Goal: Book appointment/travel/reservation

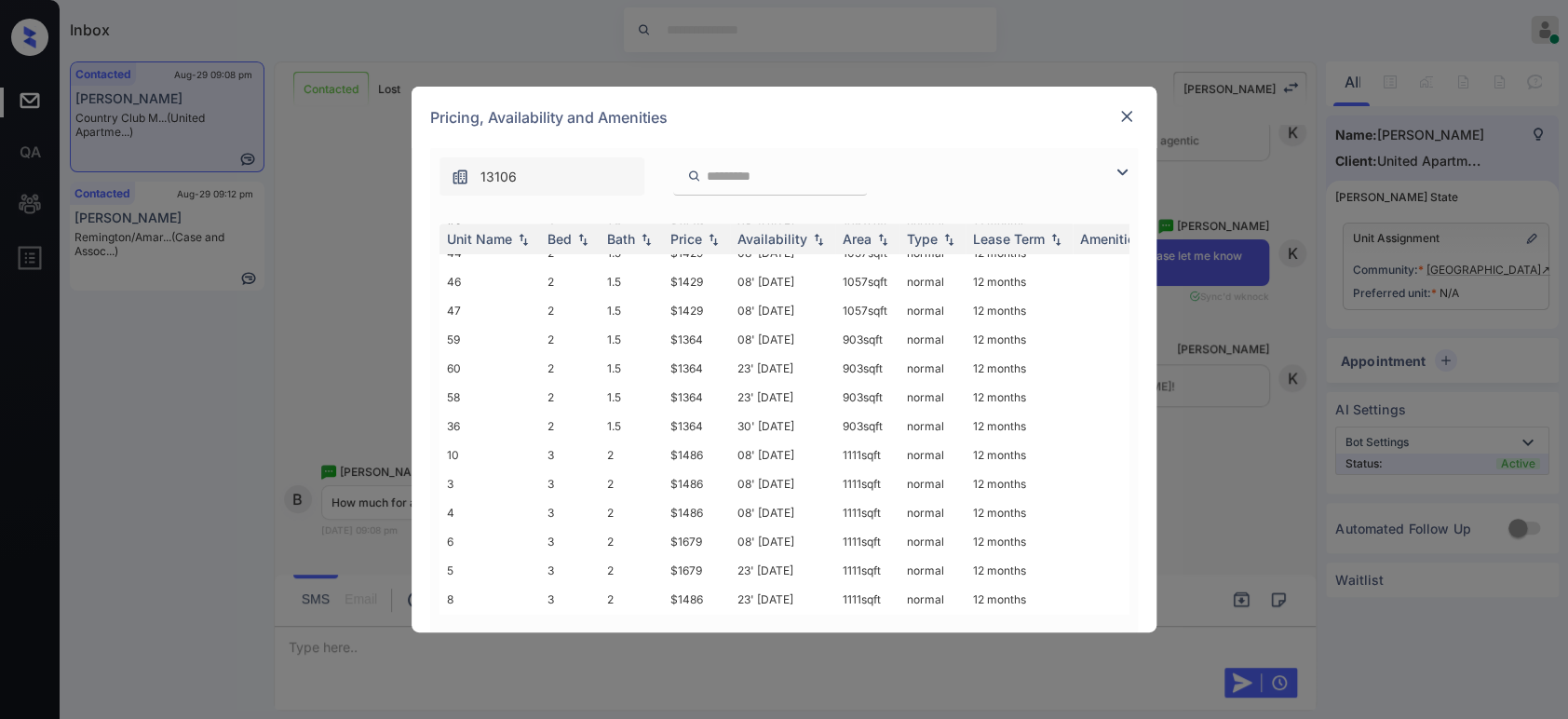
scroll to position [867, 0]
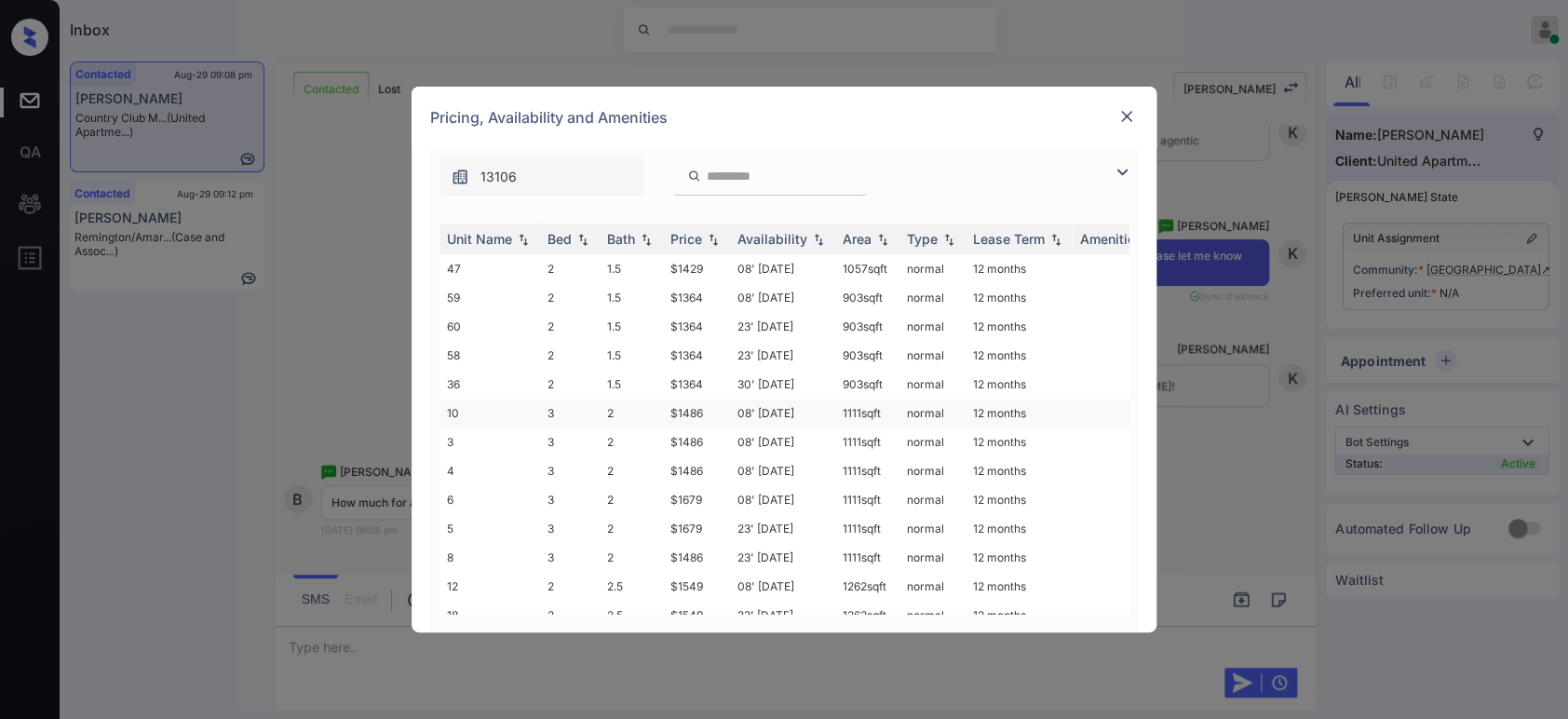
click at [696, 399] on td "$1486" at bounding box center [697, 413] width 67 height 29
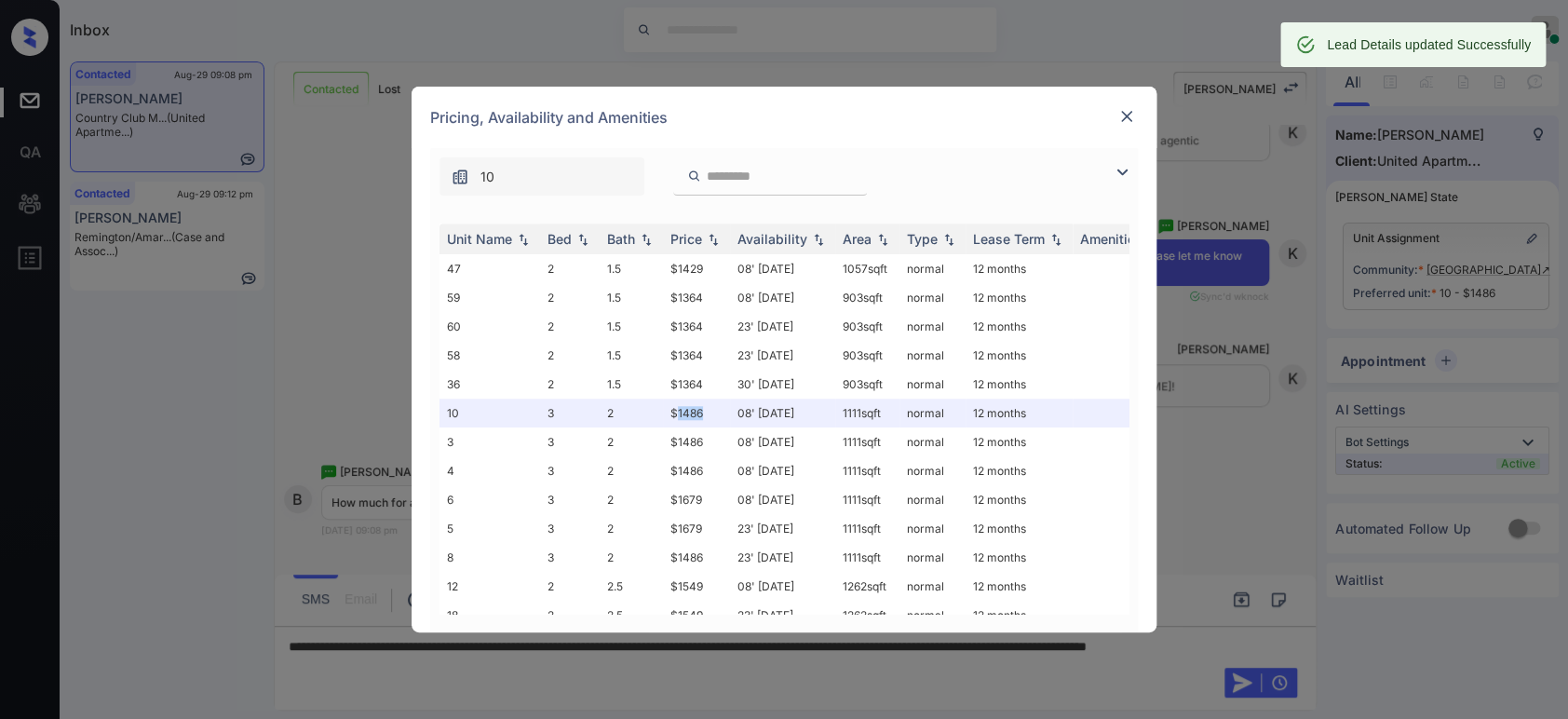
click at [1120, 123] on img at bounding box center [1127, 116] width 19 height 19
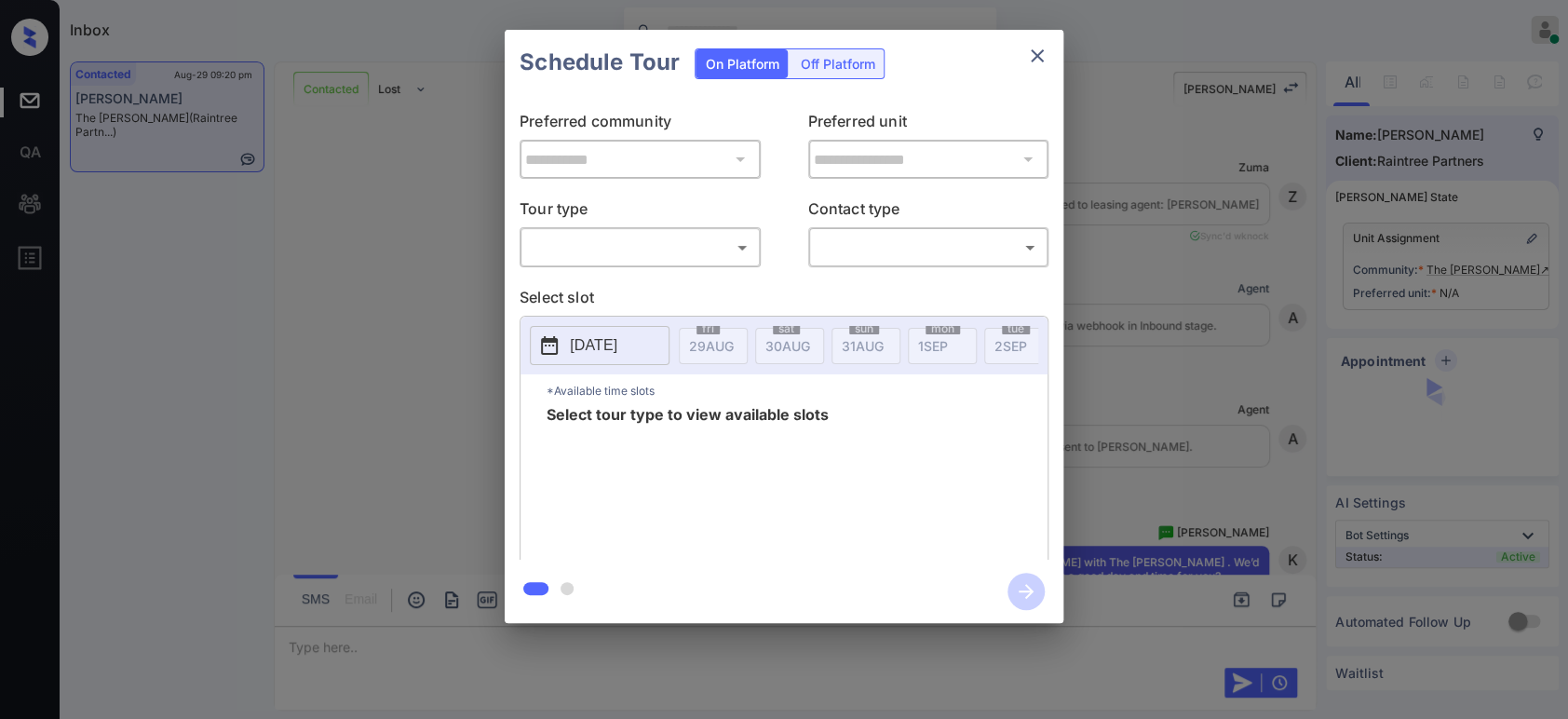
scroll to position [483, 0]
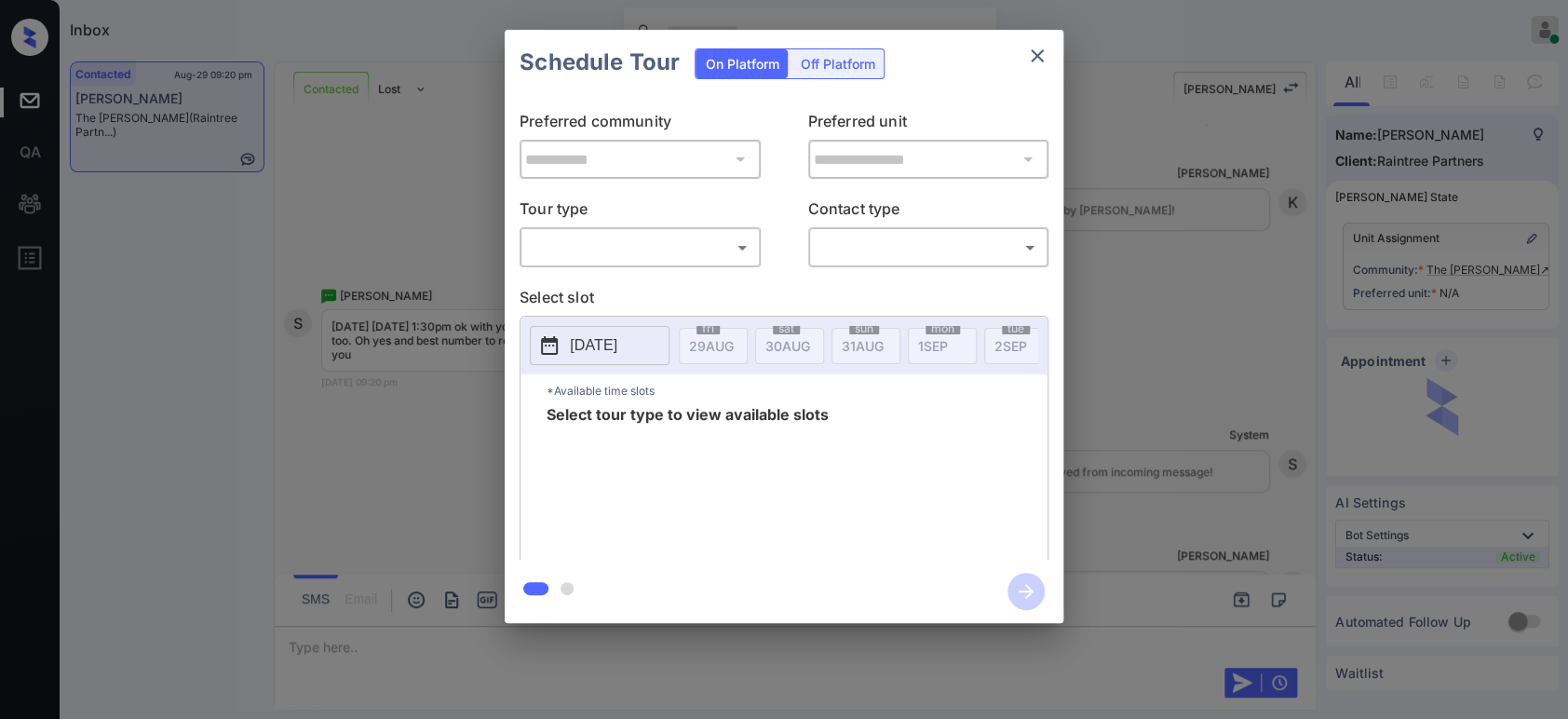
click at [663, 260] on body "Inbox Hope Jatap Online Set yourself offline Set yourself on break Profile Swit…" at bounding box center [784, 359] width 1568 height 719
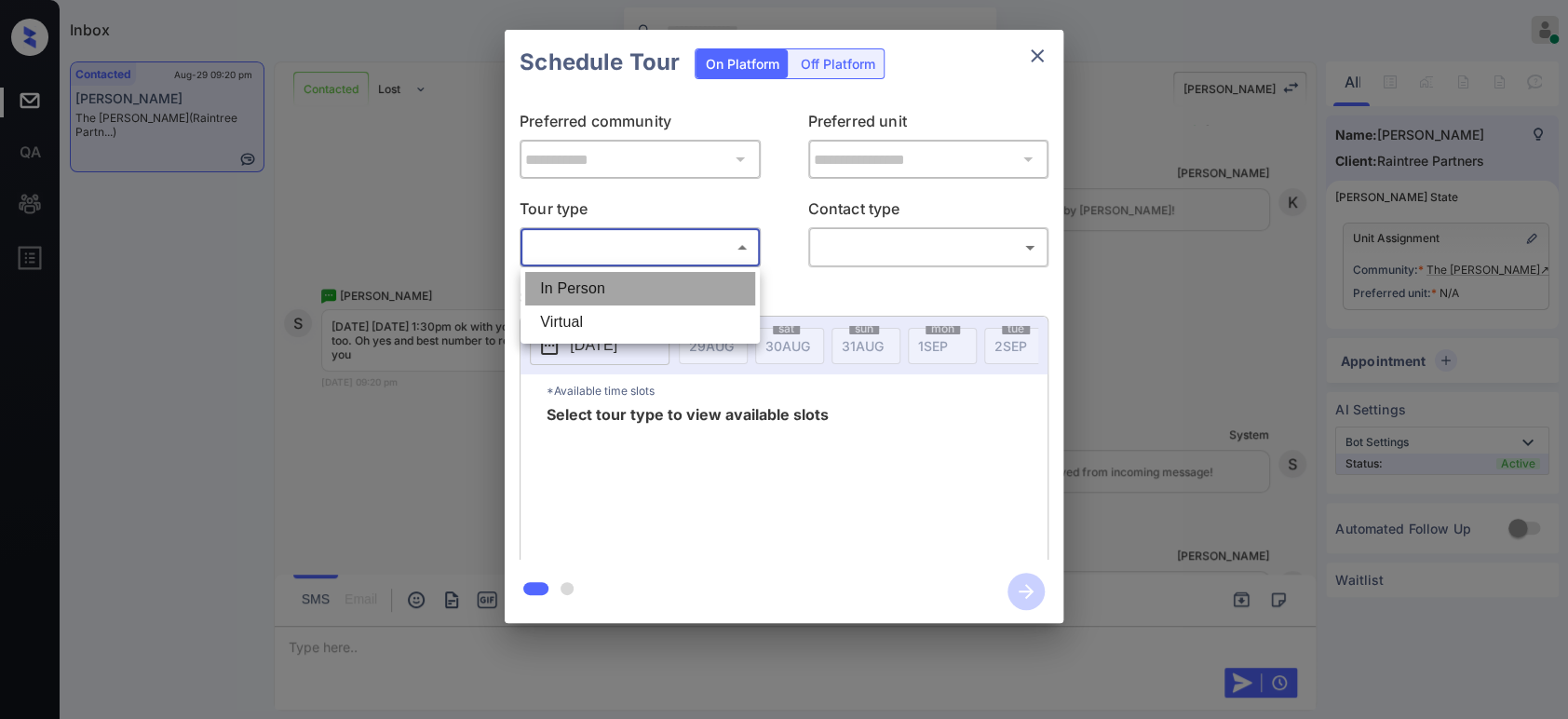
click at [622, 295] on li "In Person" at bounding box center [640, 289] width 230 height 34
type input "********"
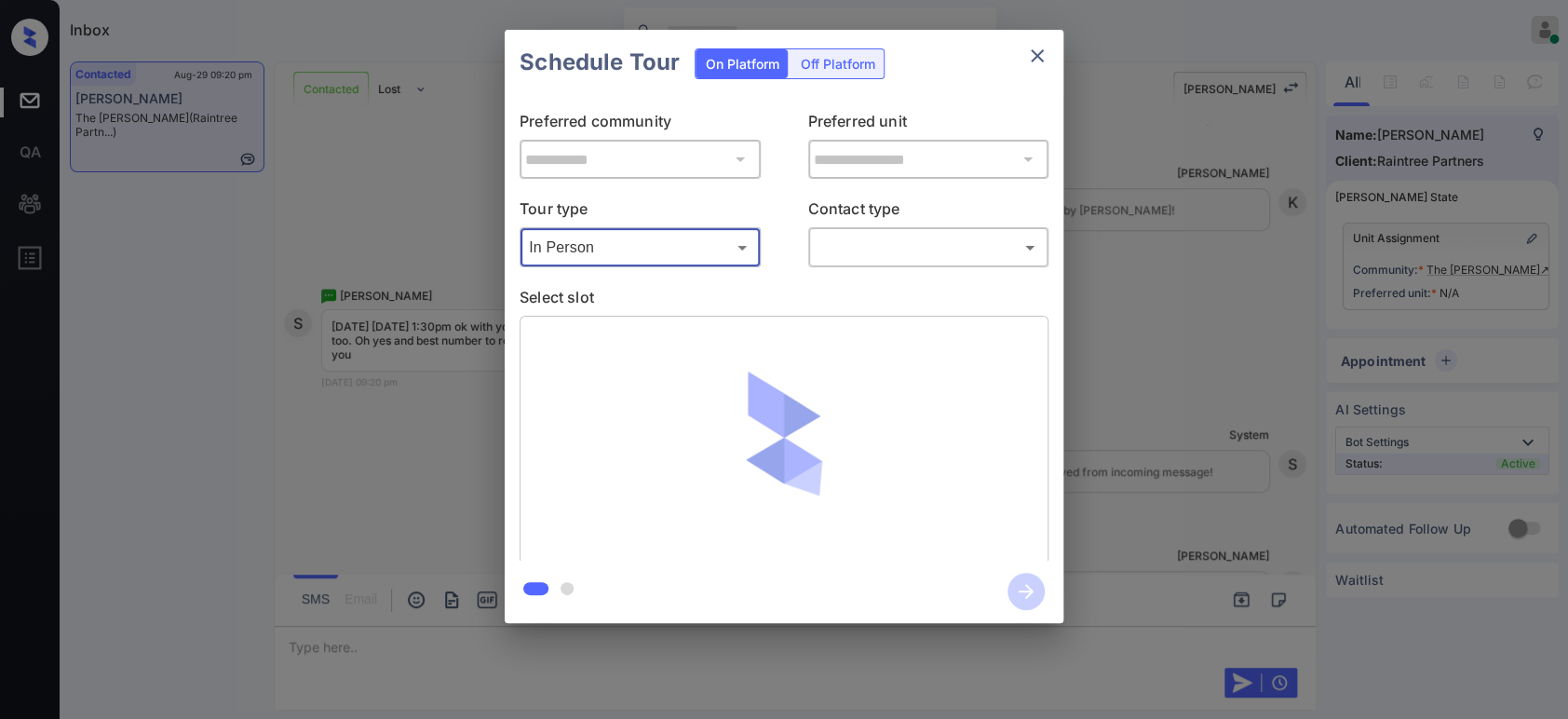
click at [895, 247] on body "Inbox Hope Jatap Online Set yourself offline Set yourself on break Profile Swit…" at bounding box center [784, 359] width 1568 height 719
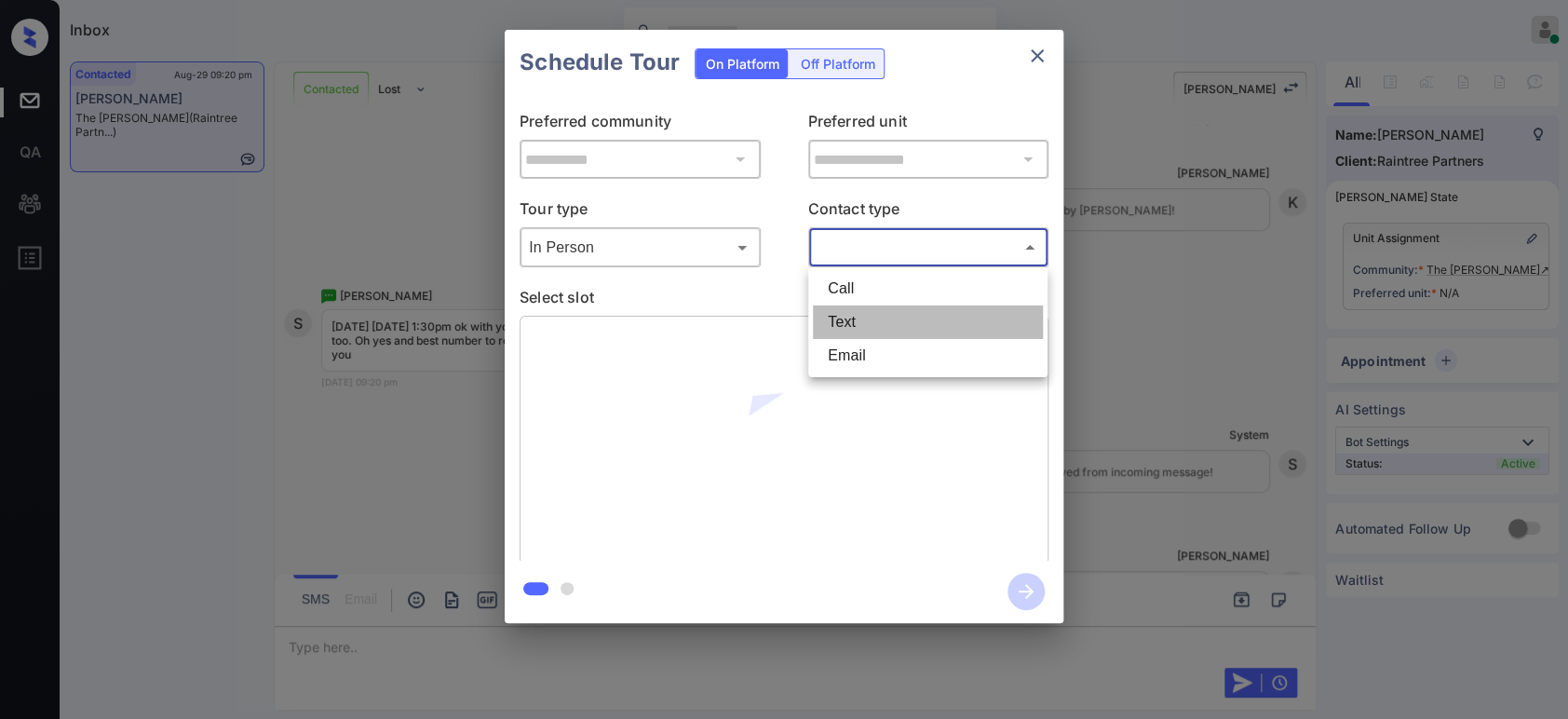
click at [848, 314] on li "Text" at bounding box center [928, 322] width 230 height 34
type input "****"
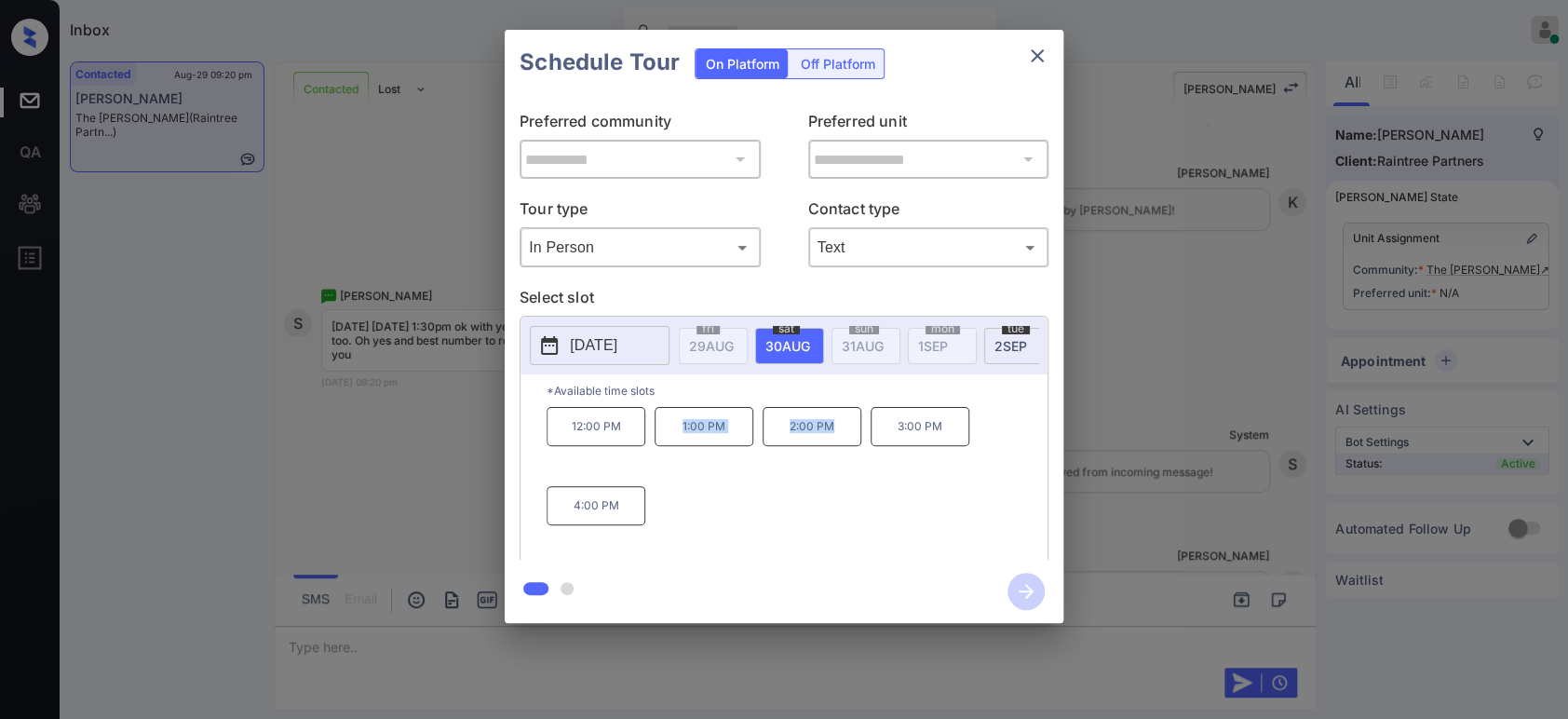
drag, startPoint x: 850, startPoint y: 445, endPoint x: 655, endPoint y: 442, distance: 195.0
click at [655, 442] on div "12:00 PM 1:00 PM 2:00 PM 3:00 PM 4:00 PM" at bounding box center [798, 482] width 502 height 149
copy div "1:00 PM 2:00 PM"
click at [1036, 55] on icon "close" at bounding box center [1037, 56] width 13 height 13
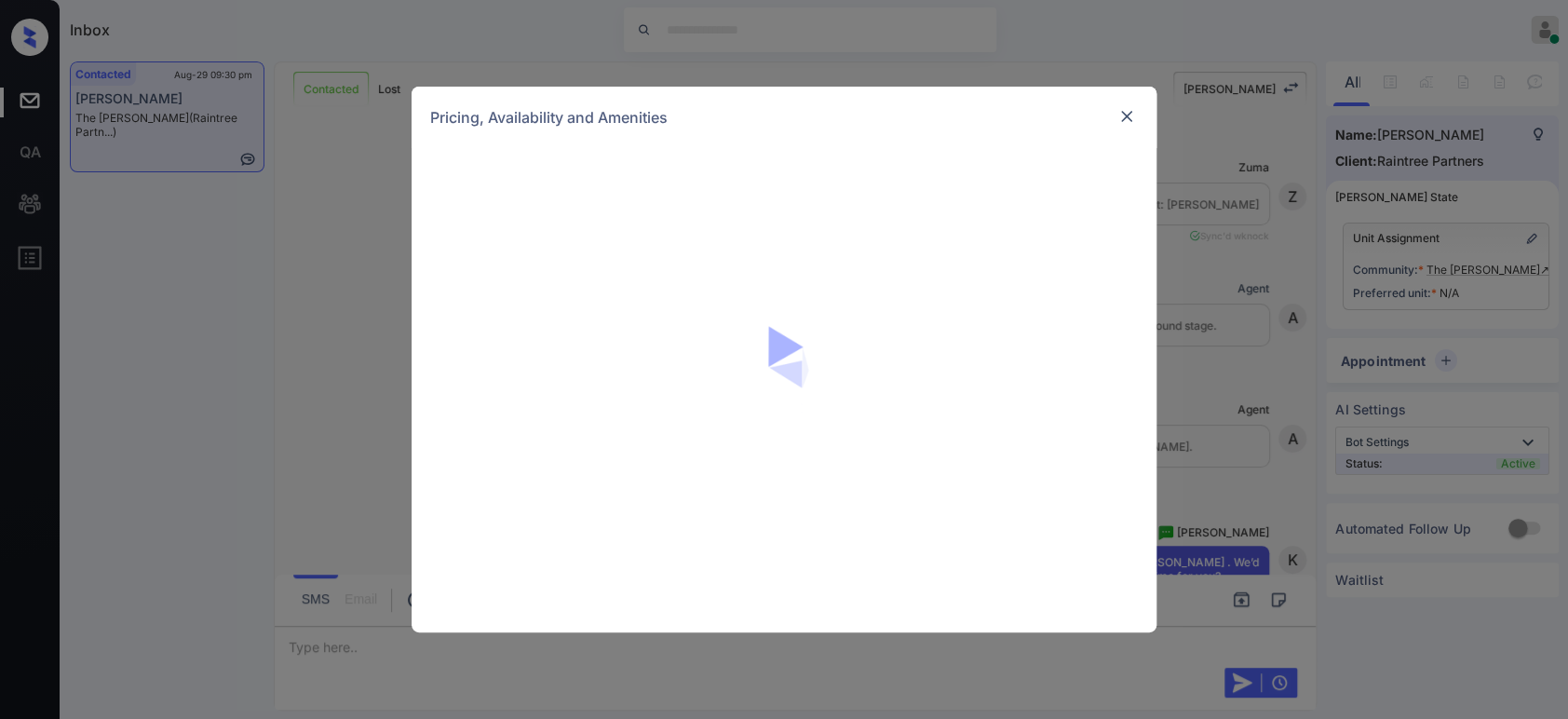
scroll to position [1652, 0]
click at [1138, 121] on div "Pricing, Availability and Amenities" at bounding box center [784, 117] width 745 height 61
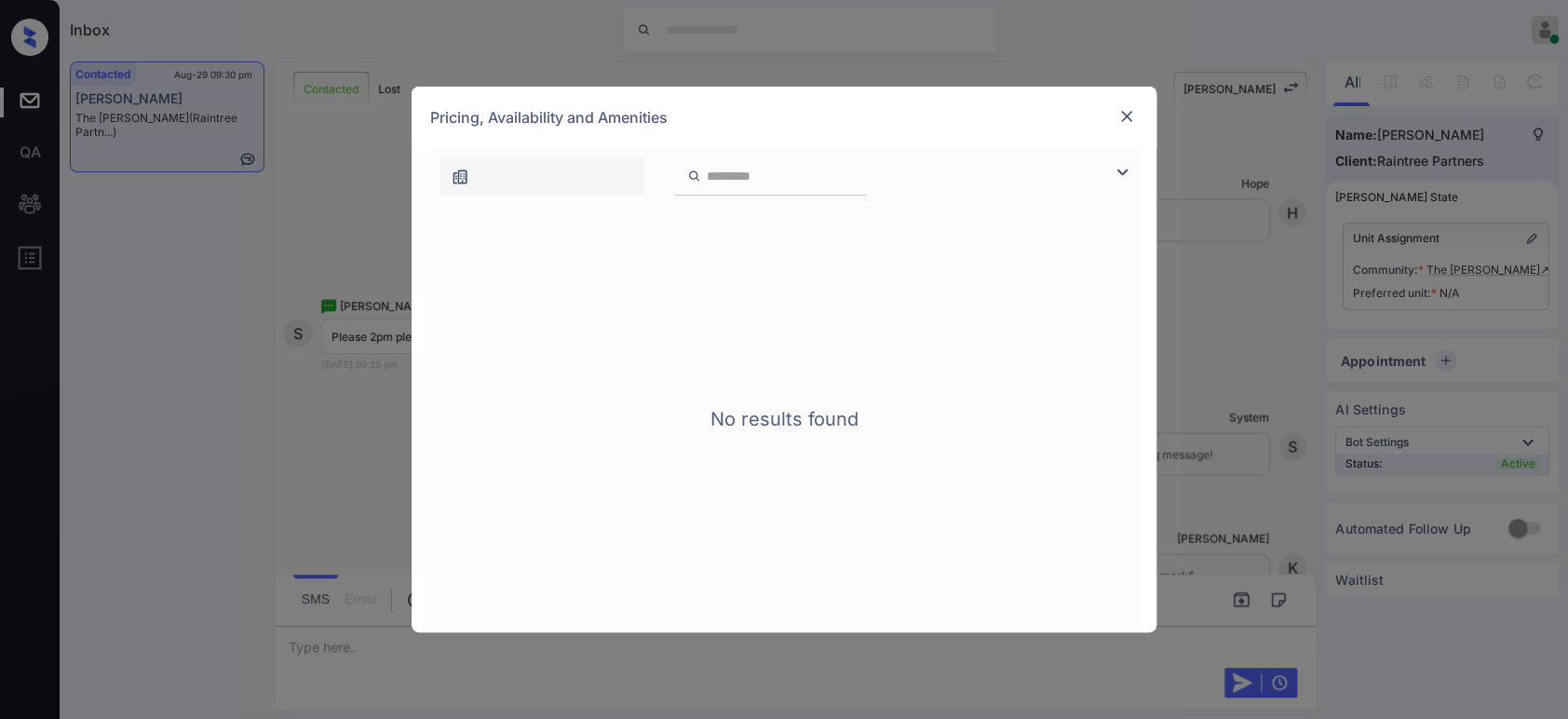
click at [1130, 121] on img at bounding box center [1127, 116] width 19 height 19
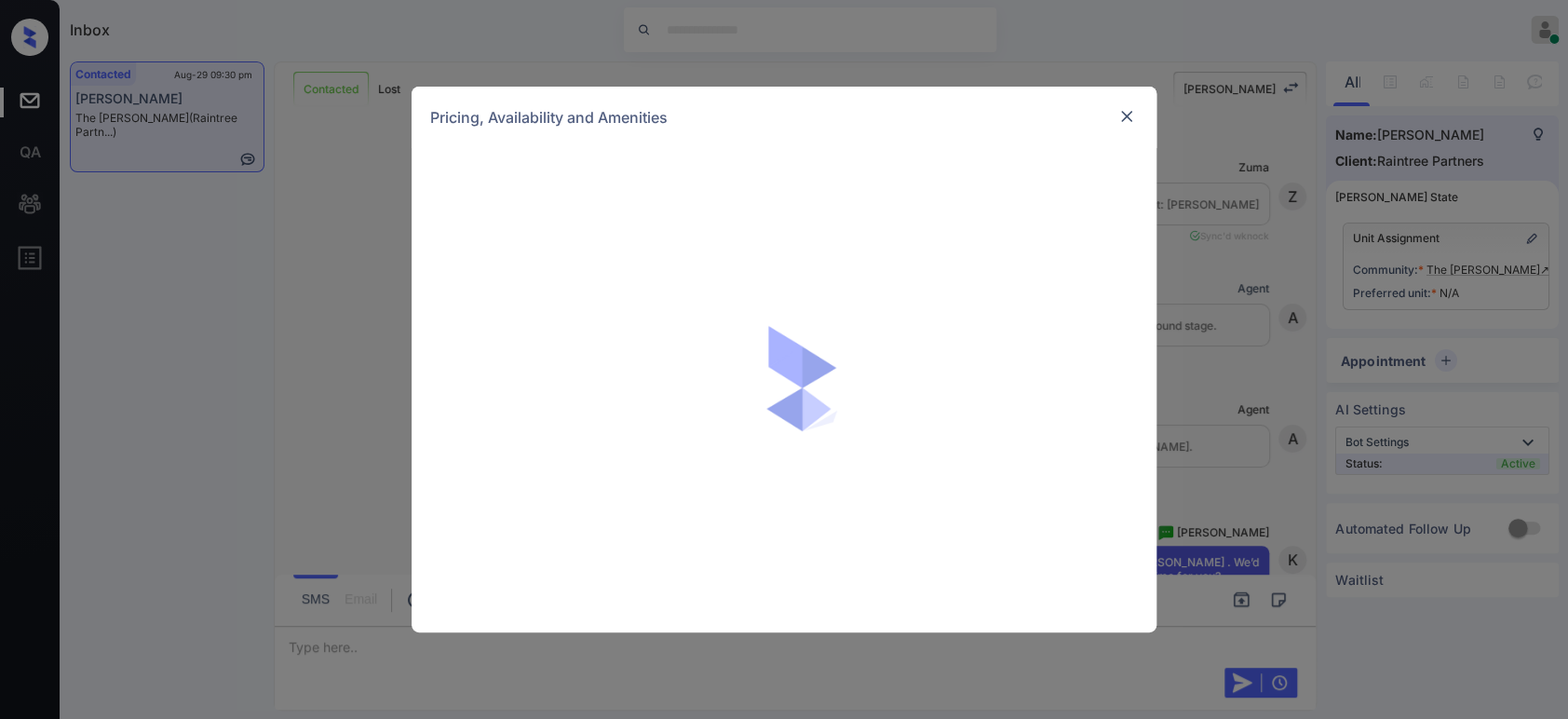
scroll to position [2531, 0]
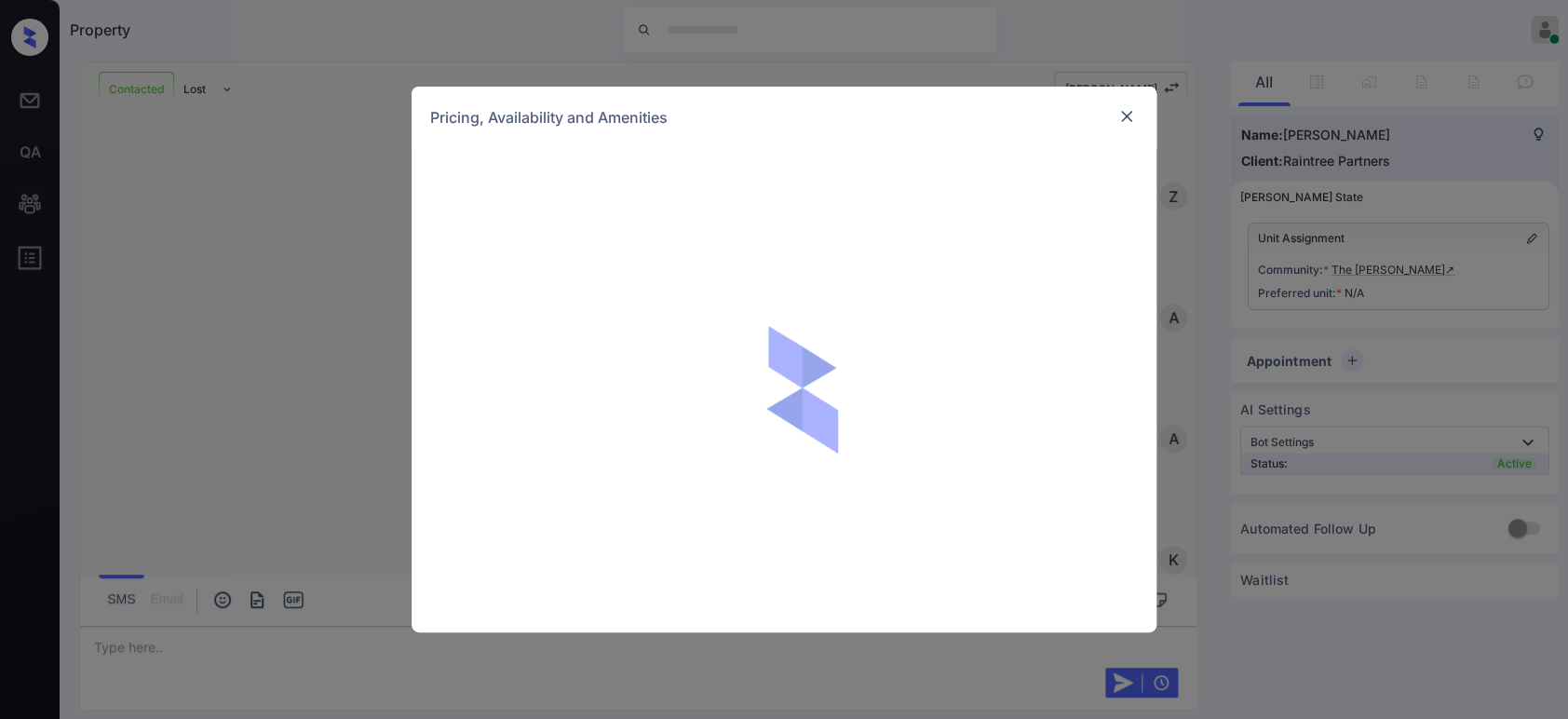
scroll to position [2688, 0]
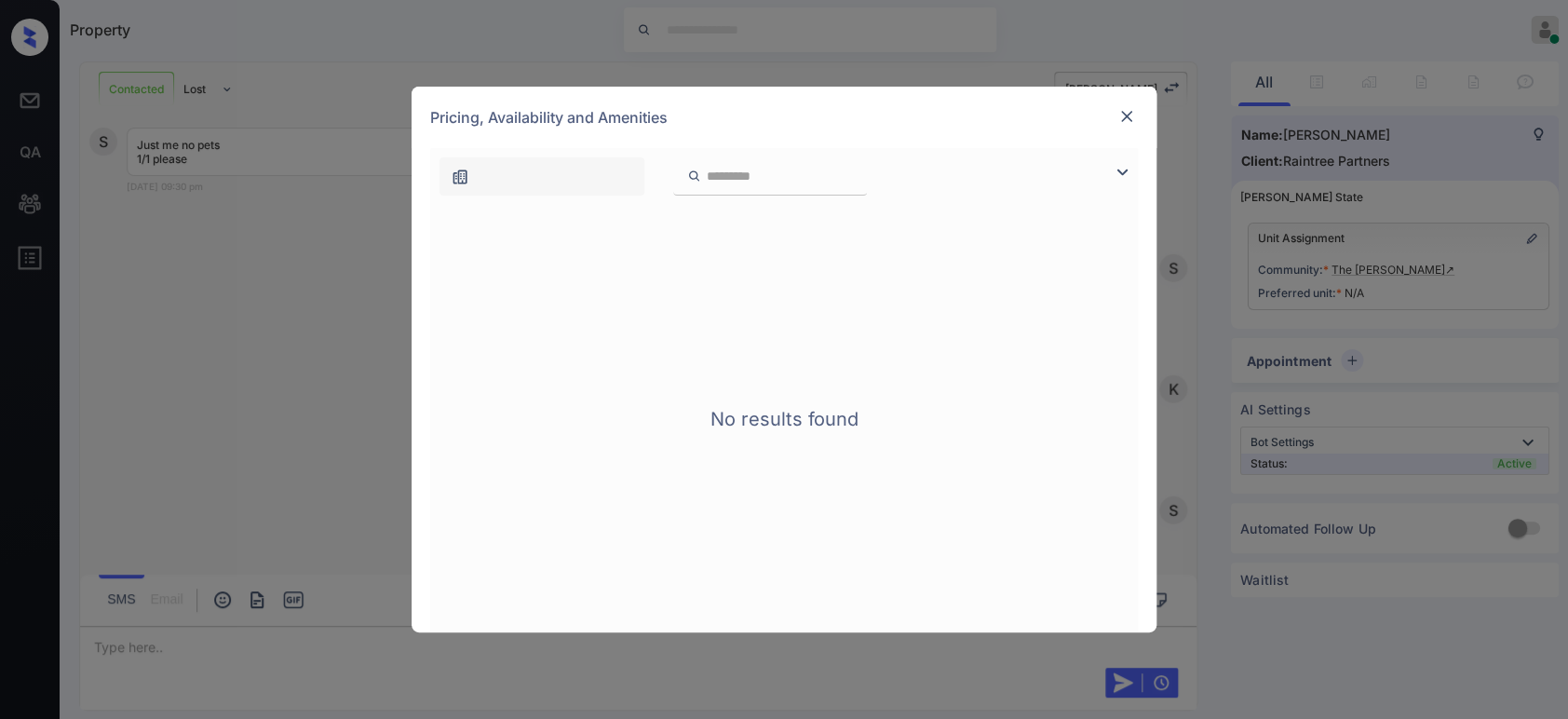
click at [1133, 119] on img at bounding box center [1127, 116] width 19 height 19
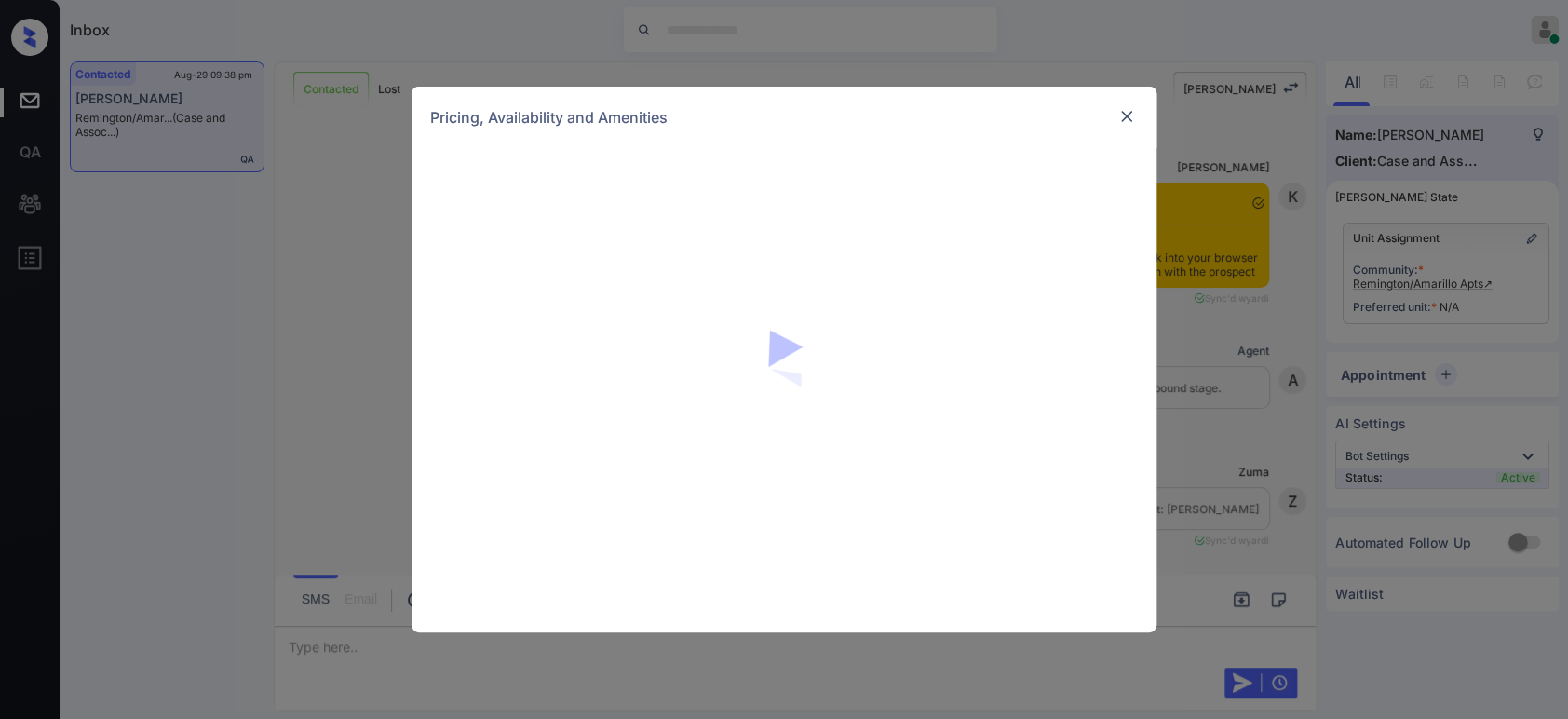
scroll to position [5983, 0]
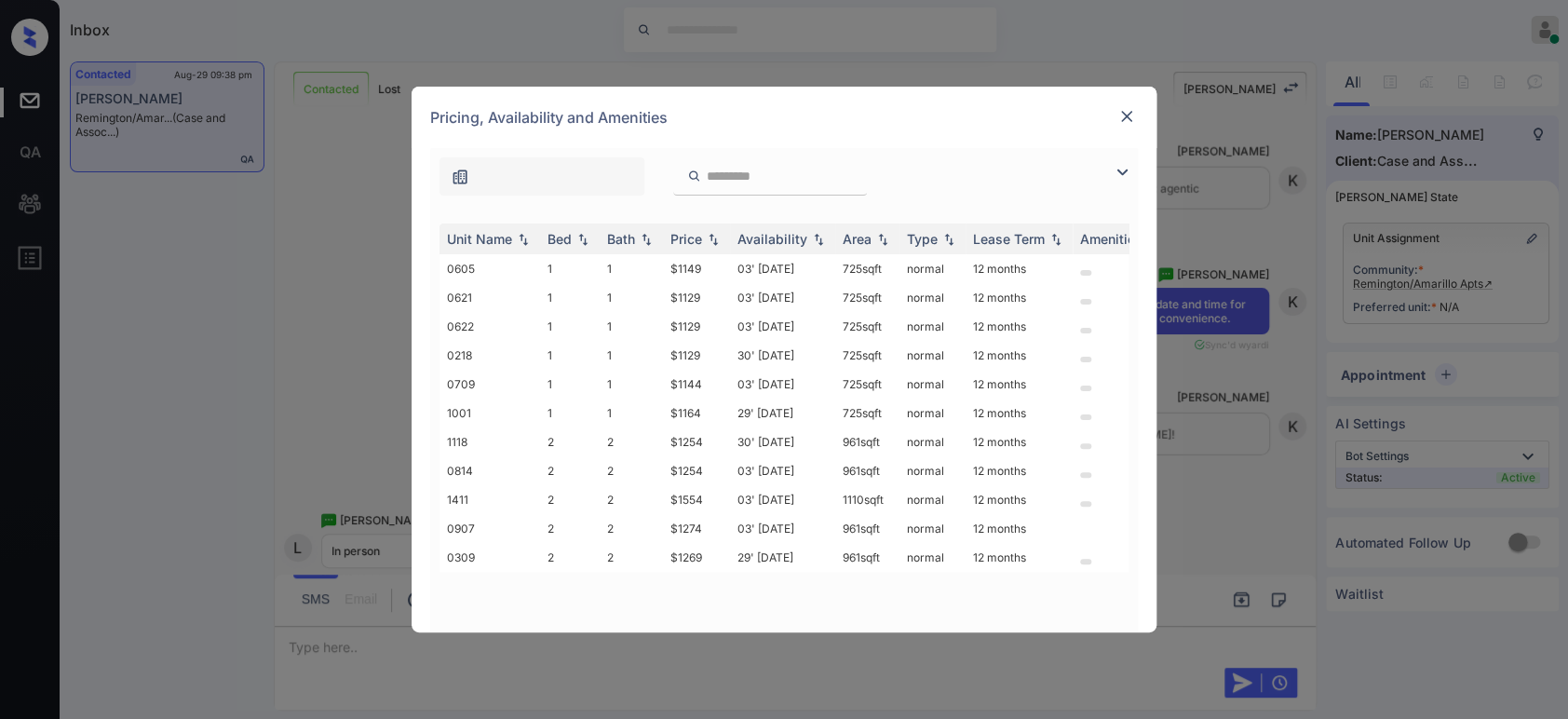
click at [1130, 116] on img at bounding box center [1127, 116] width 19 height 19
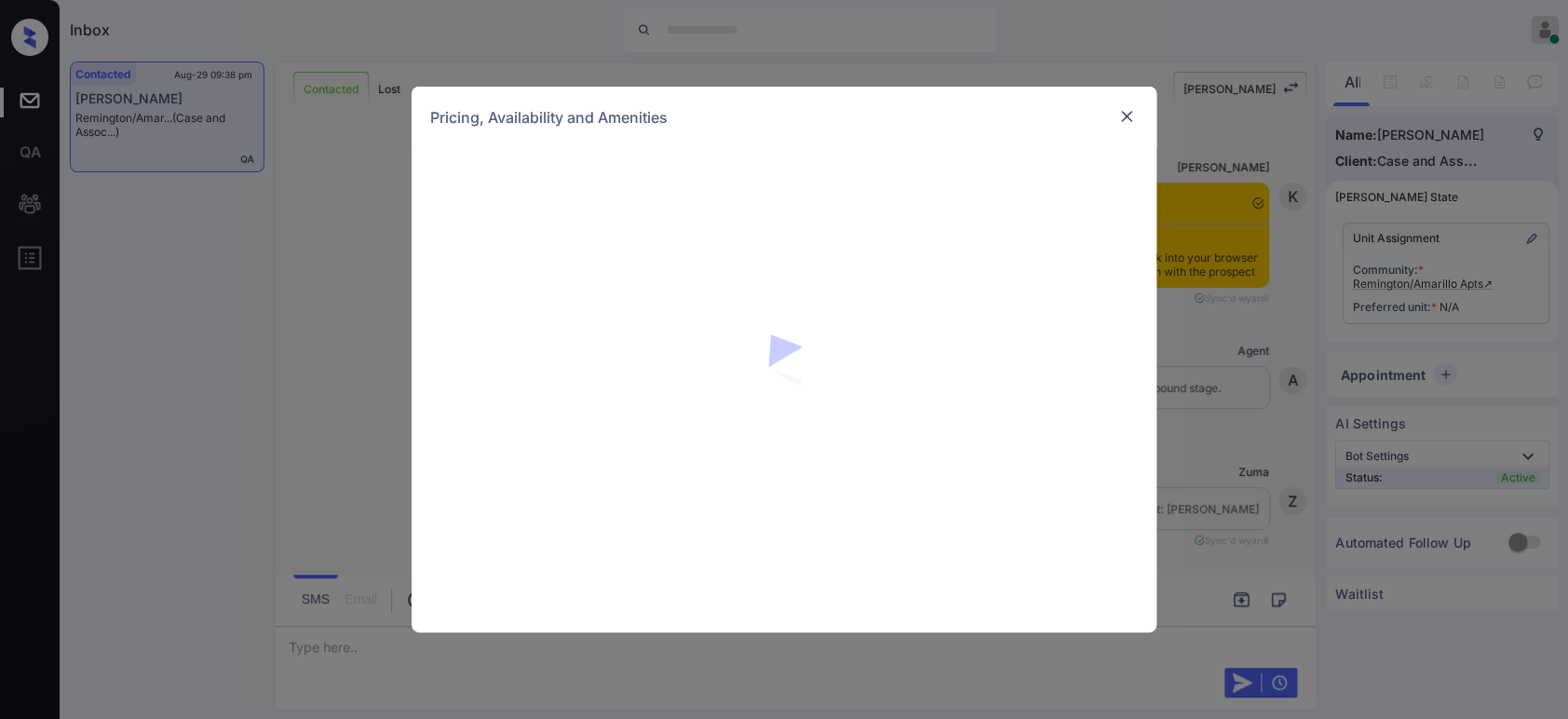
scroll to position [3481, 0]
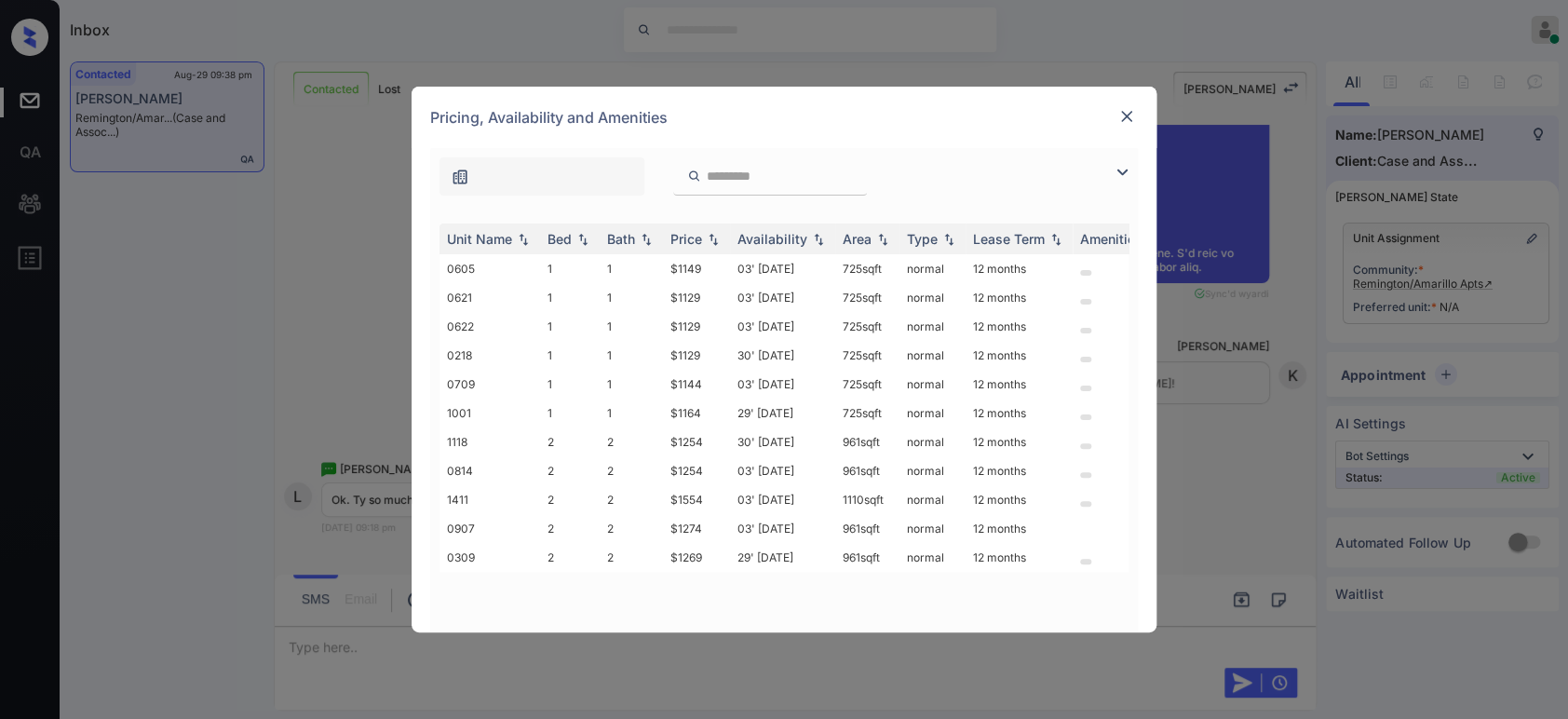
click at [747, 178] on input "search" at bounding box center [781, 177] width 153 height 16
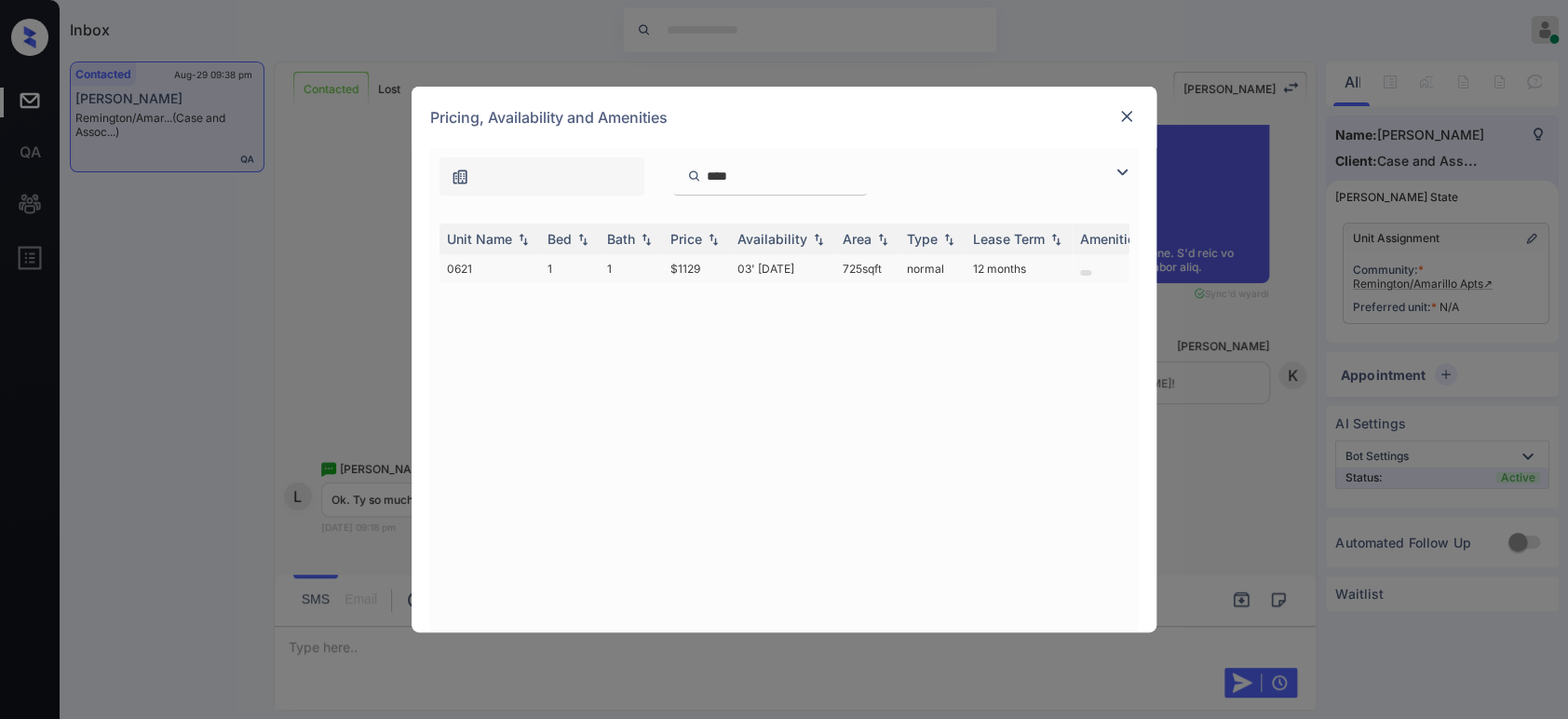
type input "****"
click at [693, 268] on td "$1129" at bounding box center [697, 269] width 67 height 29
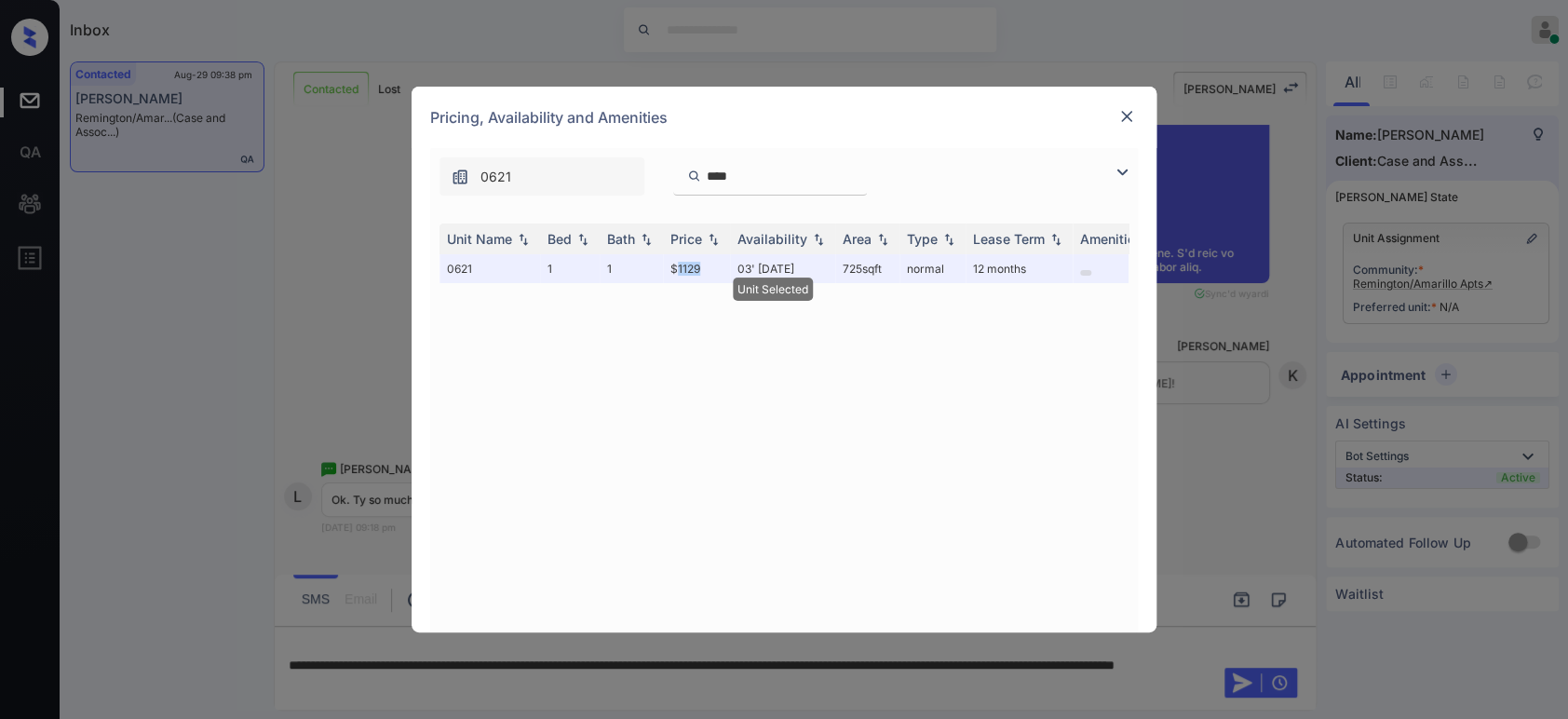
click at [1121, 120] on img at bounding box center [1127, 116] width 19 height 19
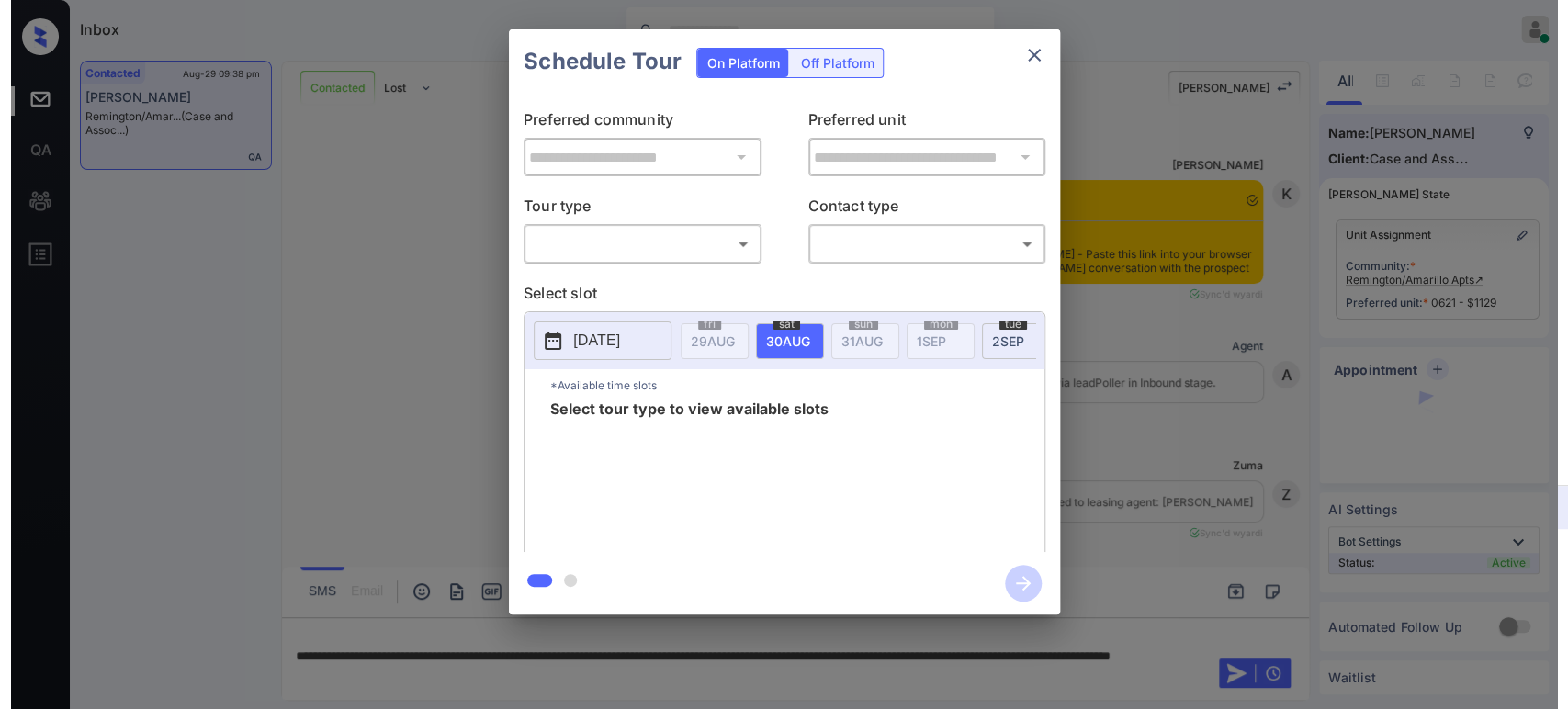
scroll to position [6763, 0]
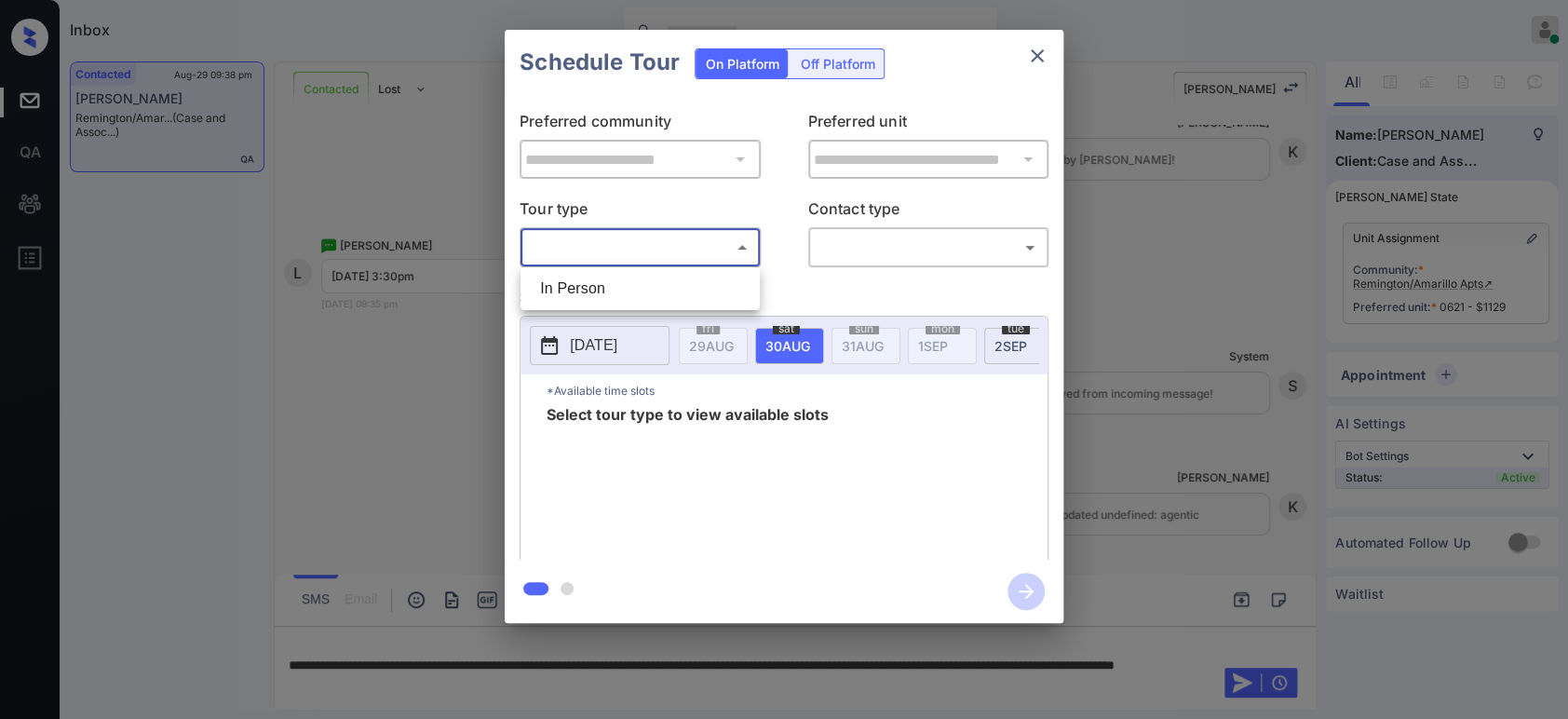
click at [680, 253] on body "Inbox Hope Jatap Online Set yourself offline Set yourself on break Profile Swit…" at bounding box center [784, 359] width 1568 height 719
click at [661, 291] on li "In Person" at bounding box center [640, 289] width 230 height 34
type input "********"
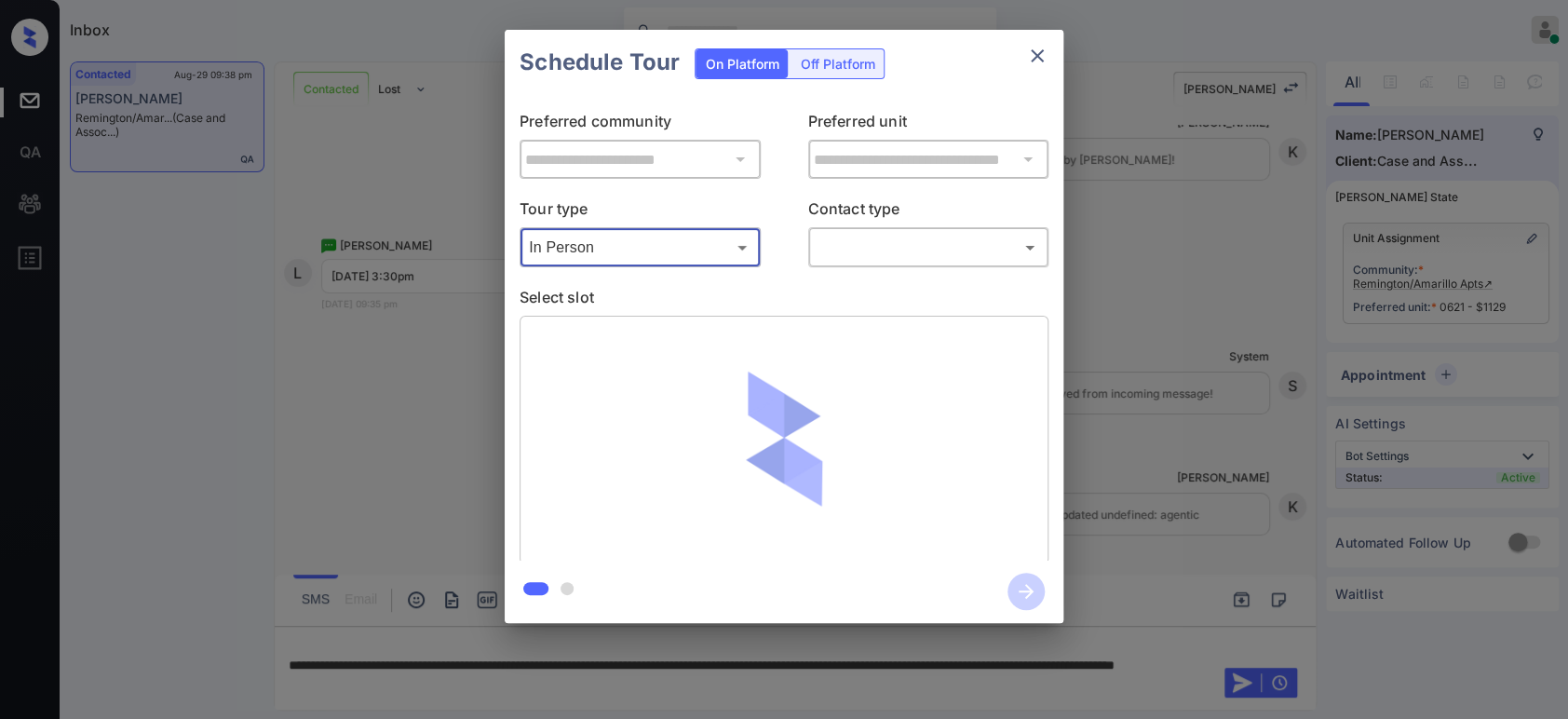
click at [921, 251] on body "Inbox Hope Jatap Online Set yourself offline Set yourself on break Profile Swit…" at bounding box center [784, 359] width 1568 height 719
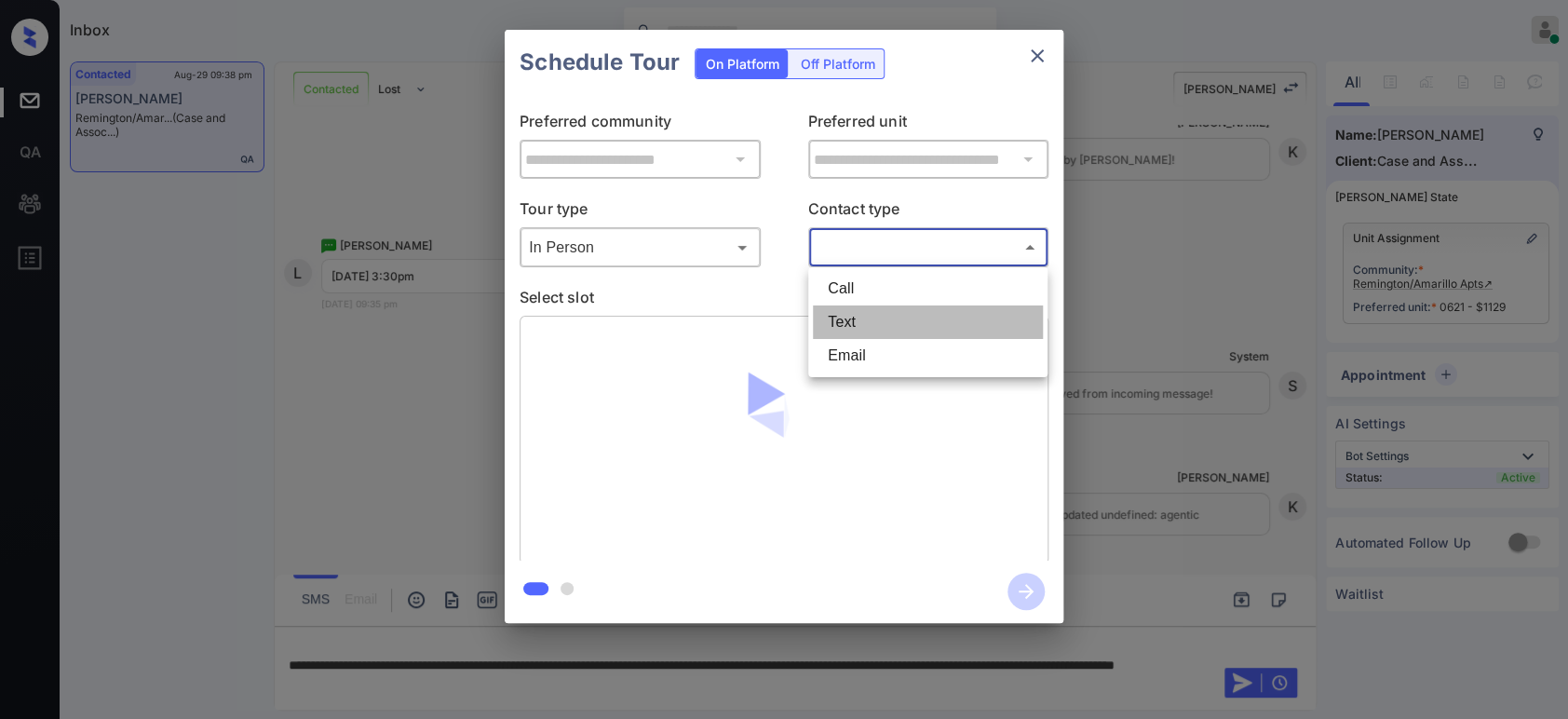
click at [898, 332] on li "Text" at bounding box center [928, 322] width 230 height 34
type input "****"
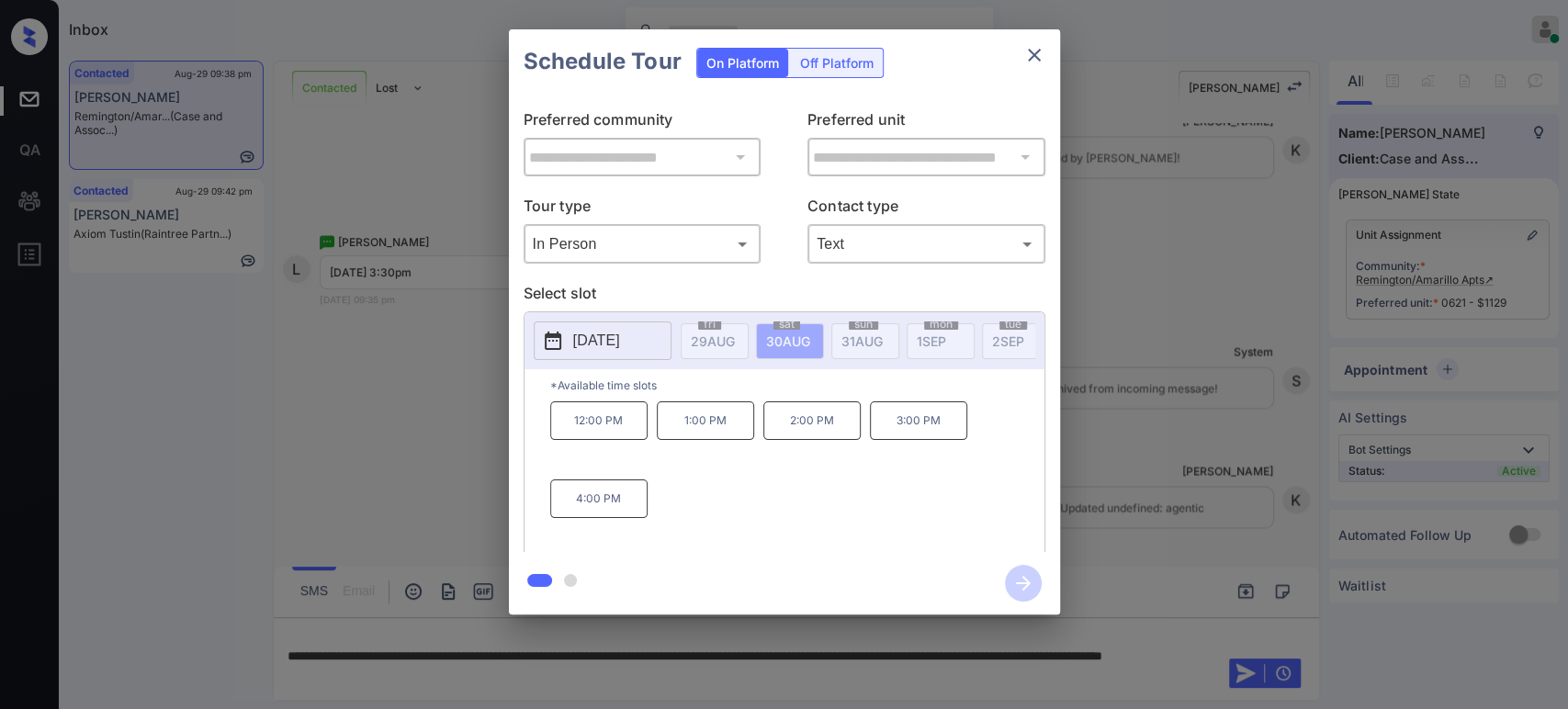
click at [620, 330] on p "[DATE]" at bounding box center [596, 340] width 47 height 22
click at [727, 405] on div at bounding box center [724, 398] width 24 height 22
click at [566, 475] on div "31" at bounding box center [564, 476] width 24 height 24
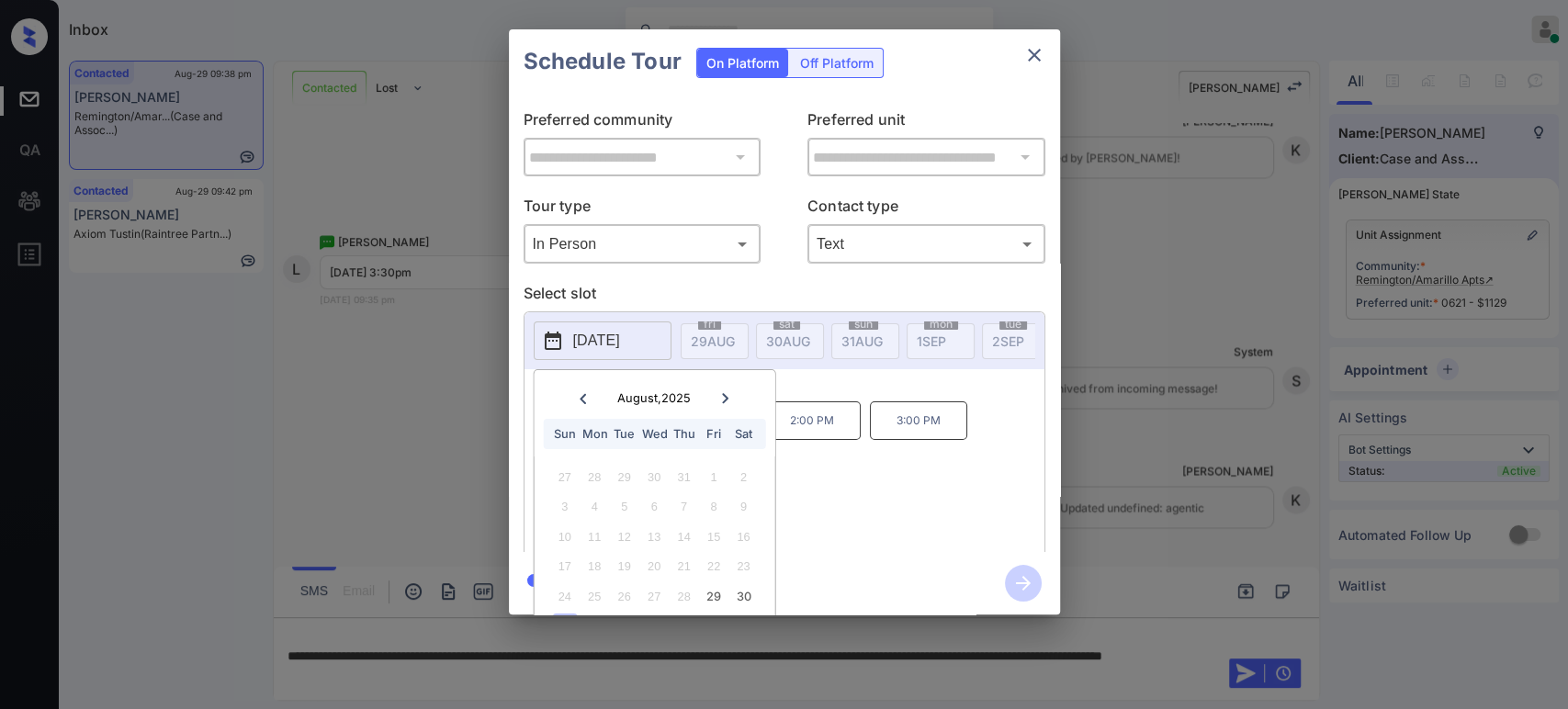
drag, startPoint x: 892, startPoint y: 532, endPoint x: 900, endPoint y: 515, distance: 18.8
click at [893, 532] on div "12:00 PM 1:00 PM 2:00 PM 3:00 PM 4:00 PM" at bounding box center [798, 475] width 495 height 147
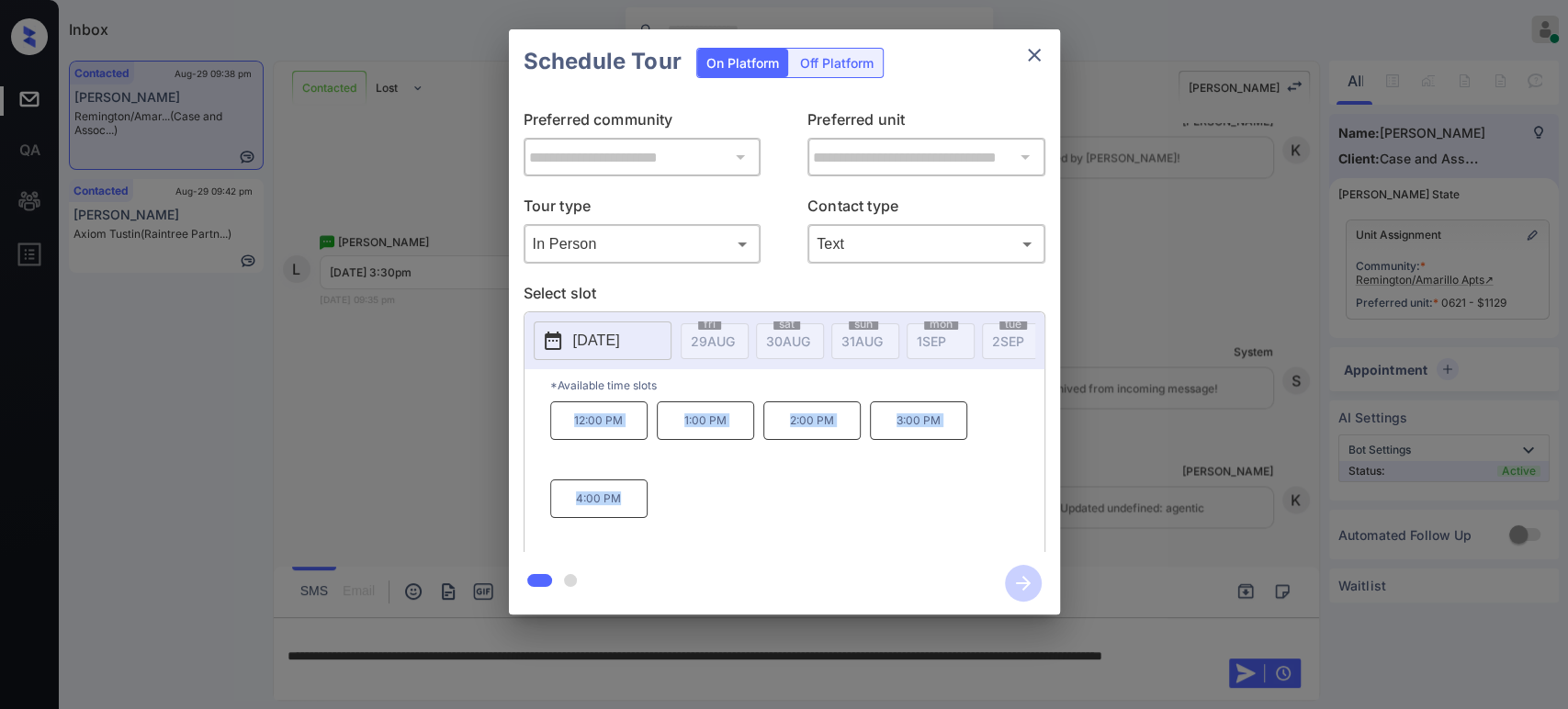
drag, startPoint x: 640, startPoint y: 520, endPoint x: 572, endPoint y: 438, distance: 106.5
click at [572, 438] on div "12:00 PM 1:00 PM 2:00 PM 3:00 PM 4:00 PM" at bounding box center [798, 475] width 495 height 147
copy div "12:00 PM 1:00 PM 2:00 PM 3:00 PM 4:00 PM"
click at [464, 511] on div "**********" at bounding box center [784, 322] width 1568 height 644
